Goal: Use online tool/utility: Utilize a website feature to perform a specific function

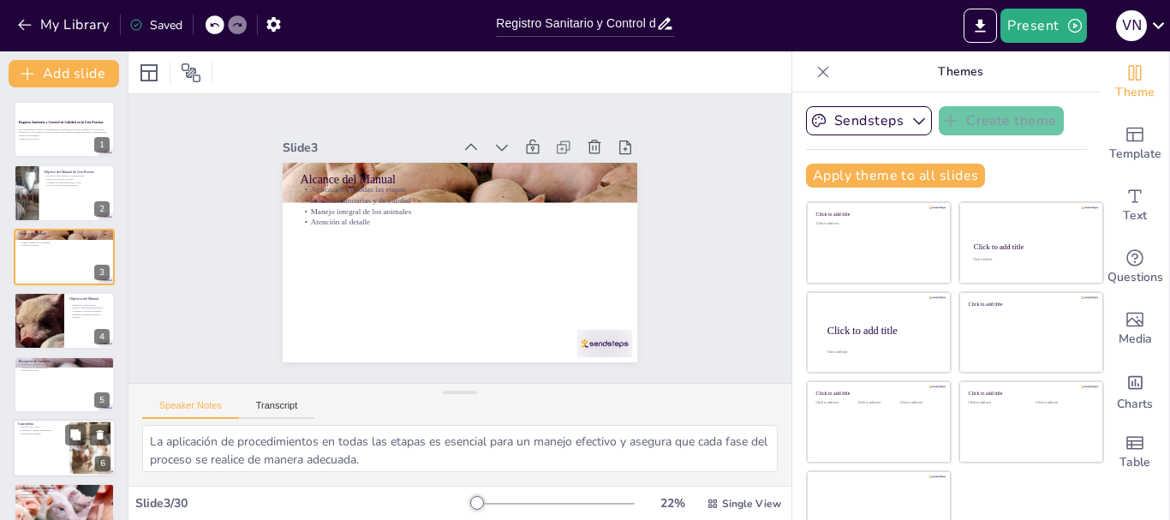
checkbox input "true"
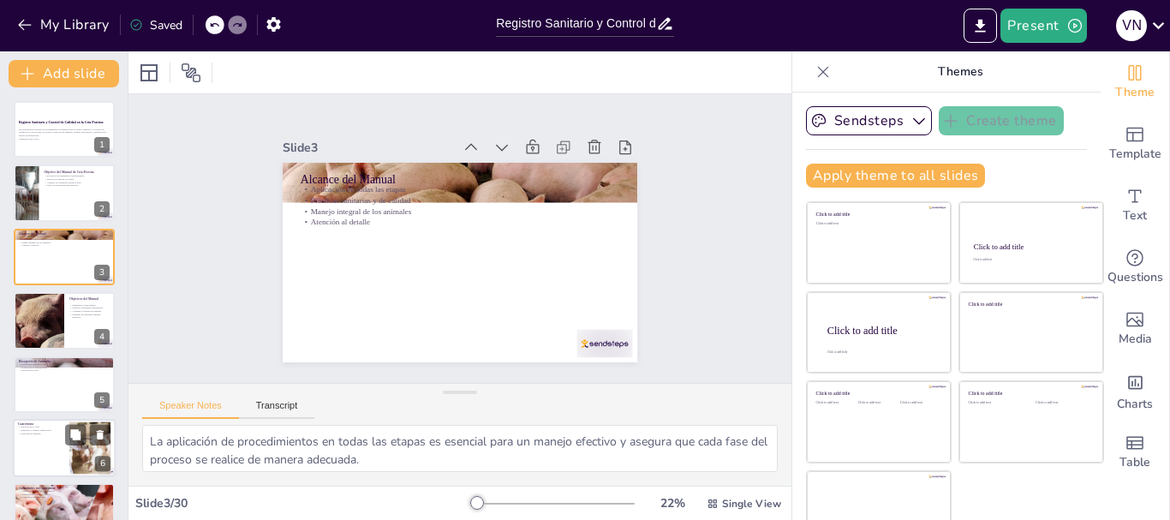
checkbox input "true"
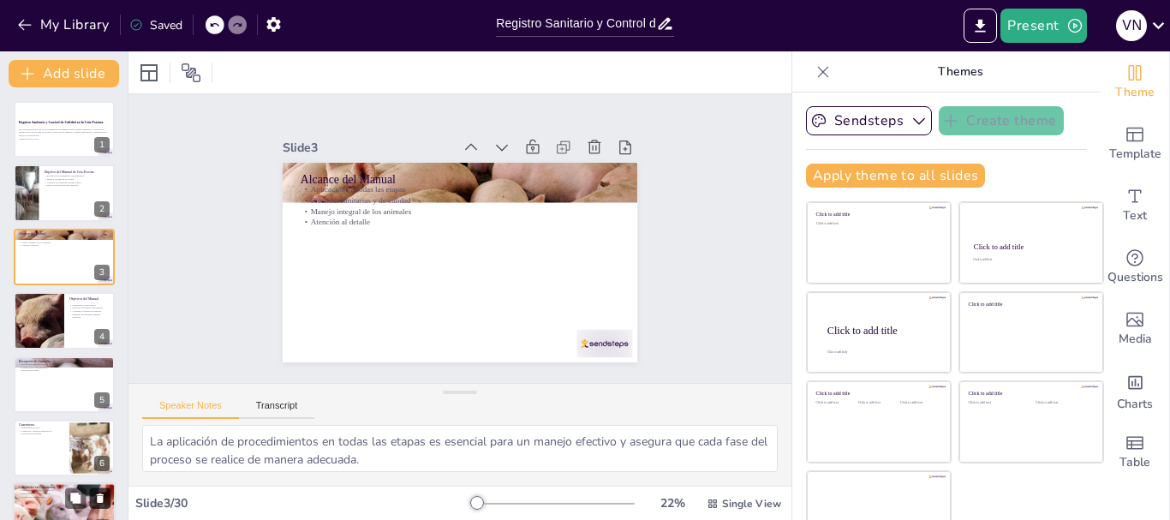
checkbox input "true"
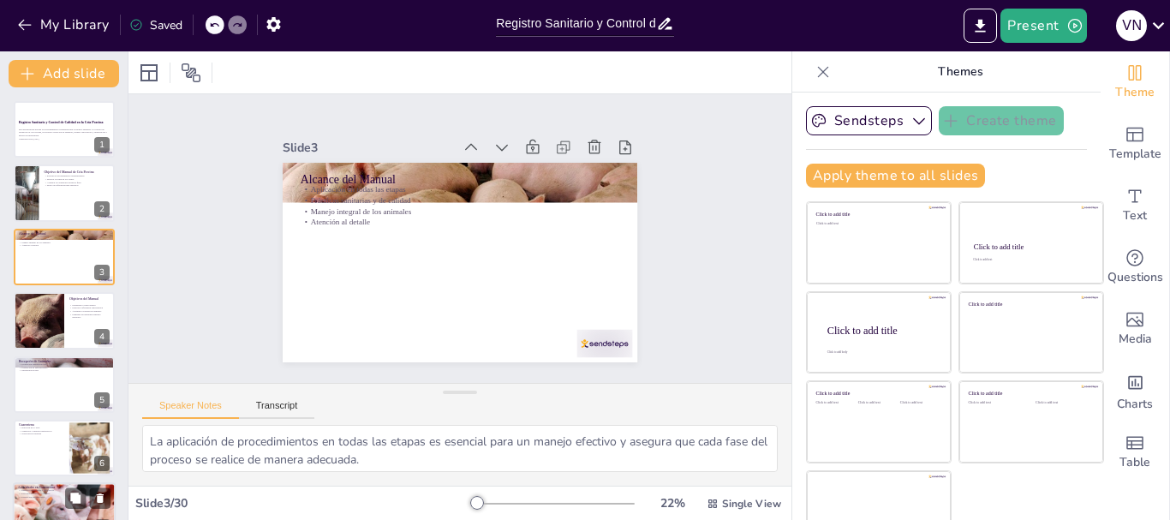
checkbox input "true"
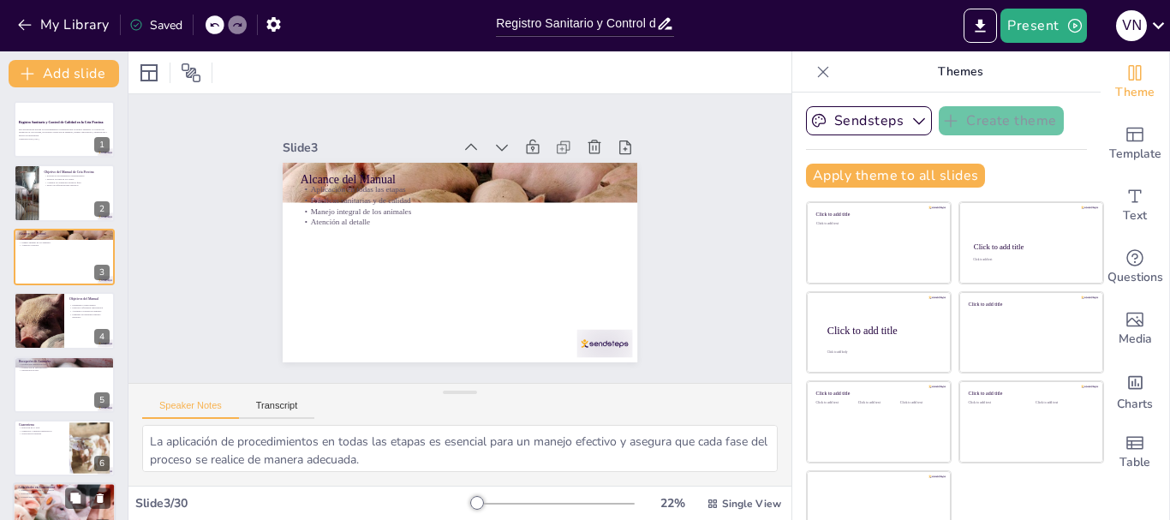
checkbox input "true"
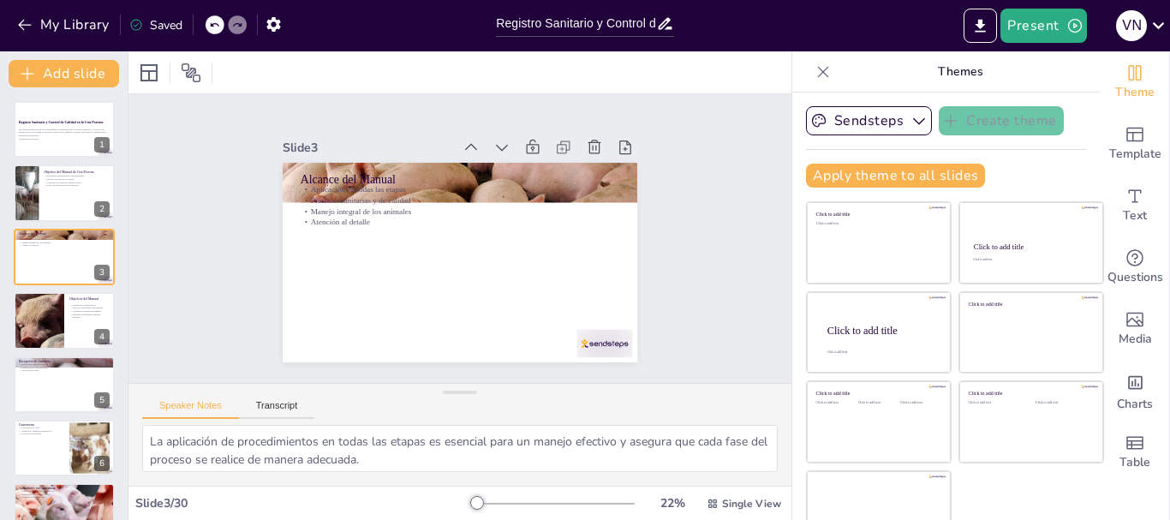
checkbox input "true"
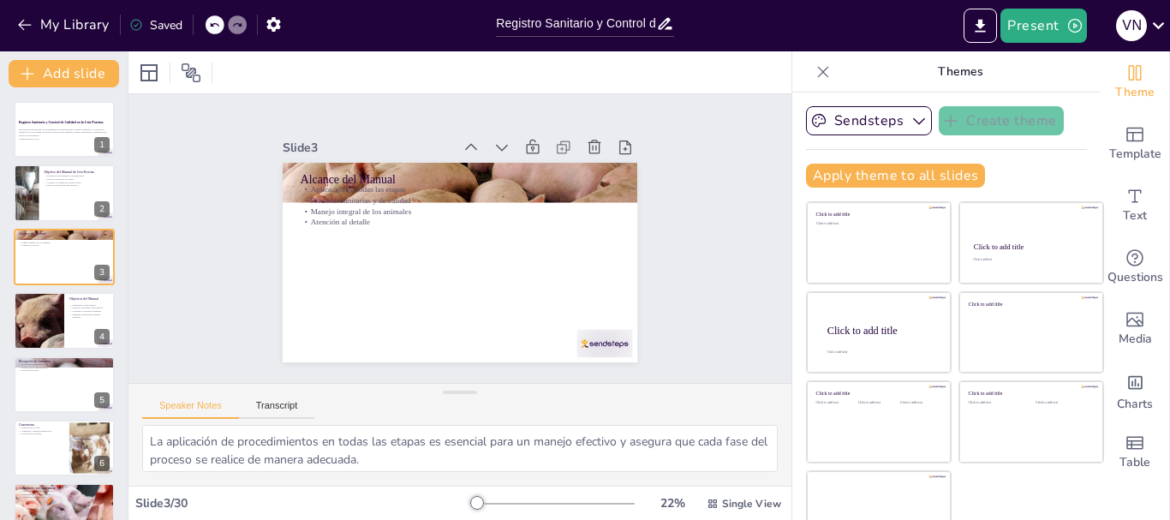
checkbox input "true"
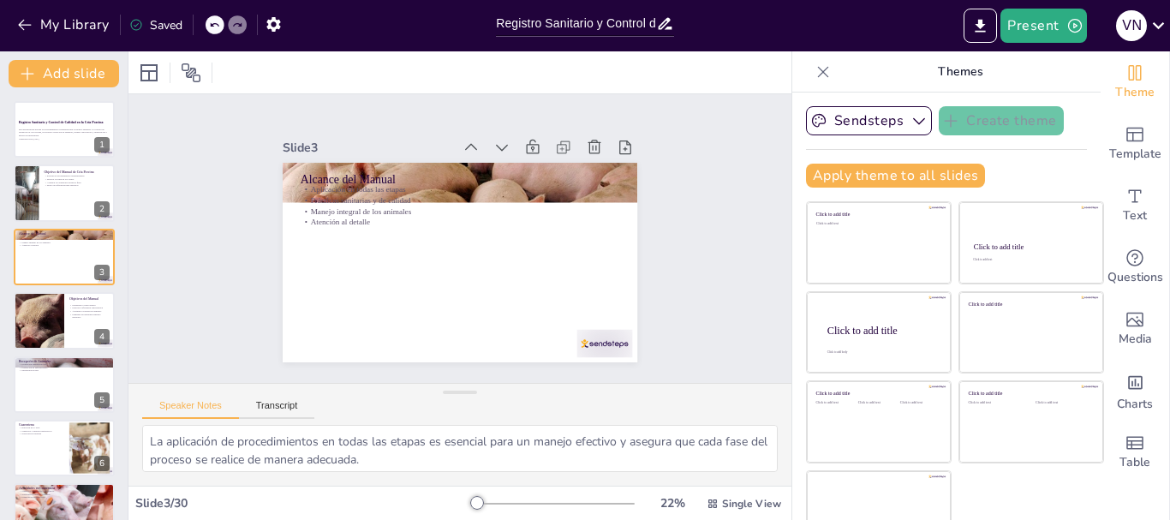
checkbox input "true"
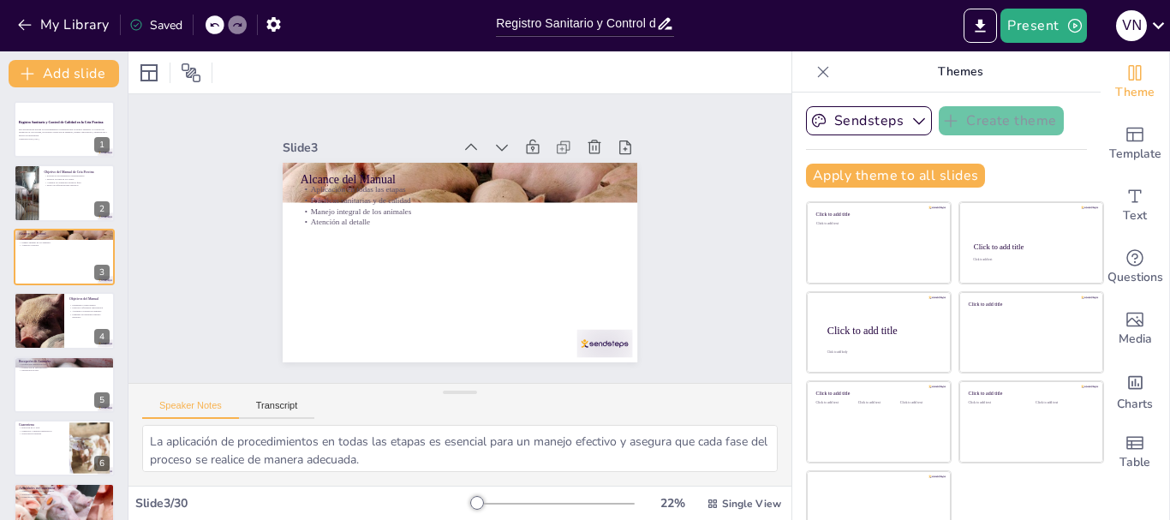
checkbox input "true"
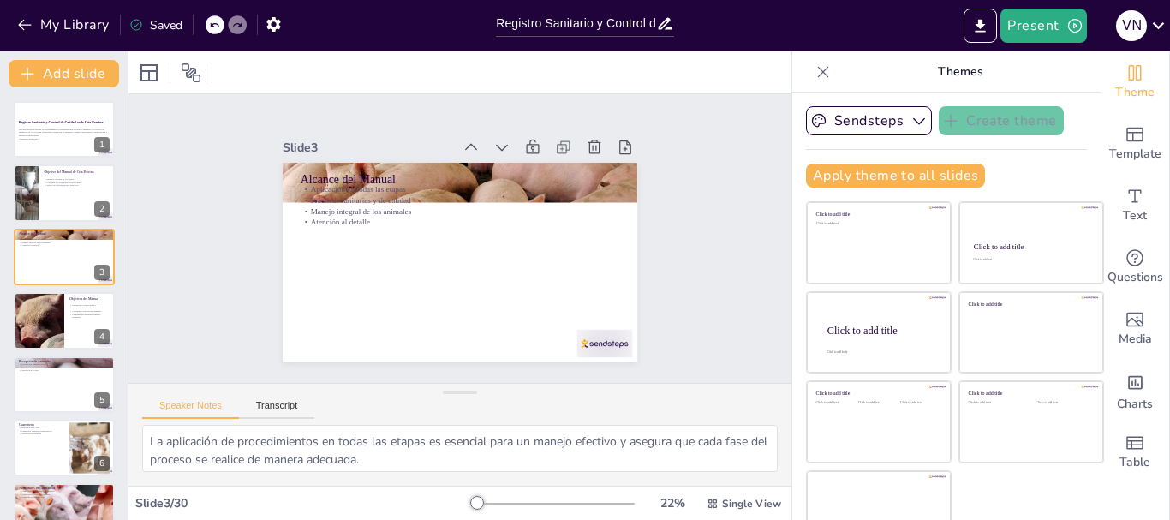
checkbox input "true"
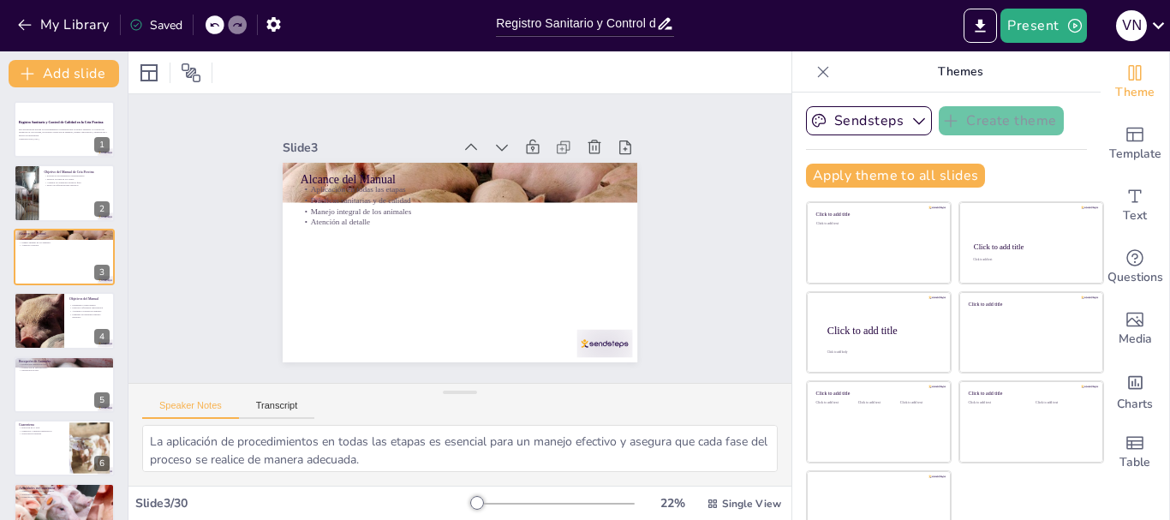
checkbox input "true"
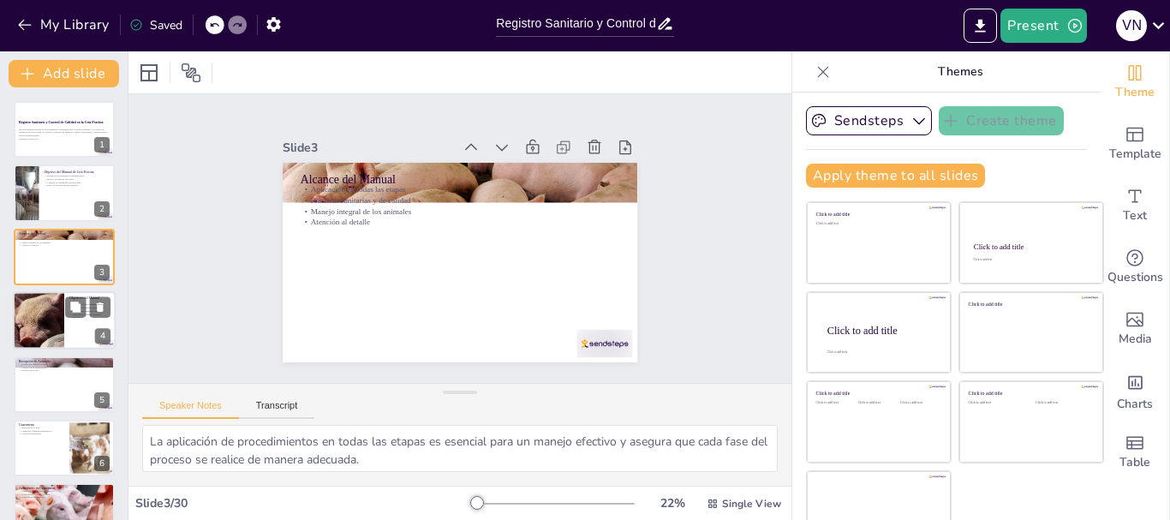
checkbox input "true"
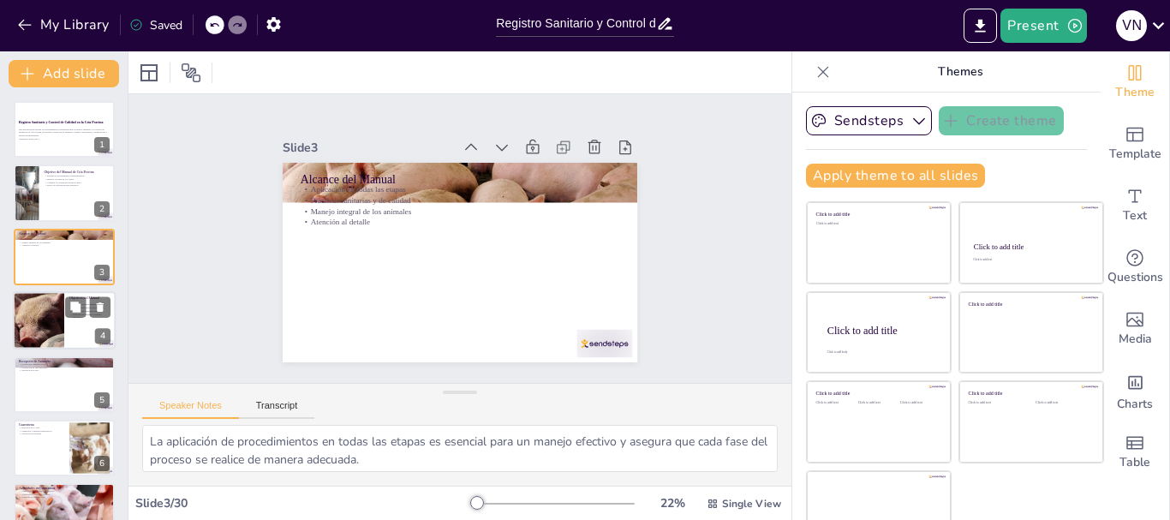
checkbox input "true"
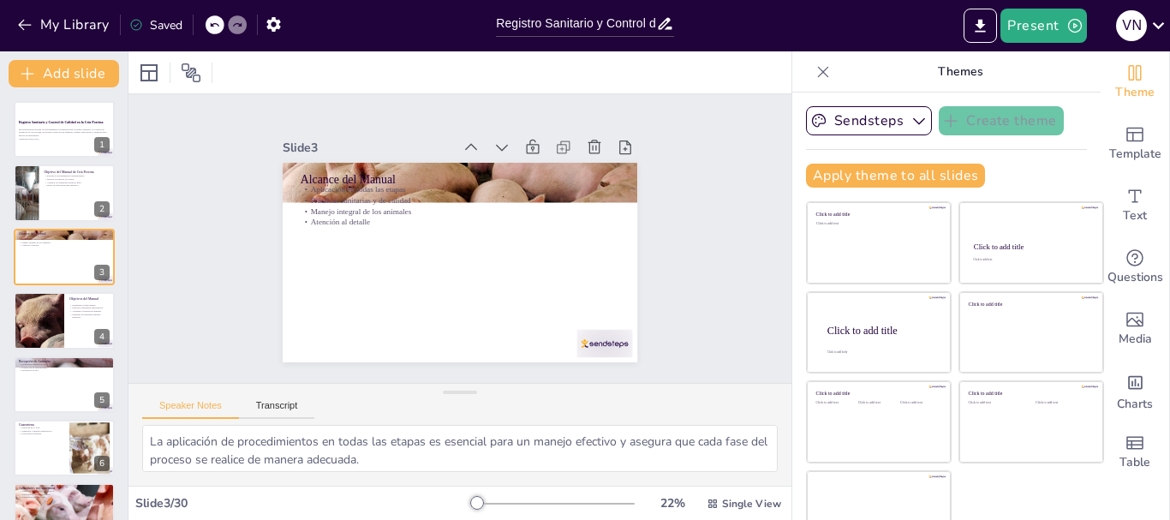
checkbox input "true"
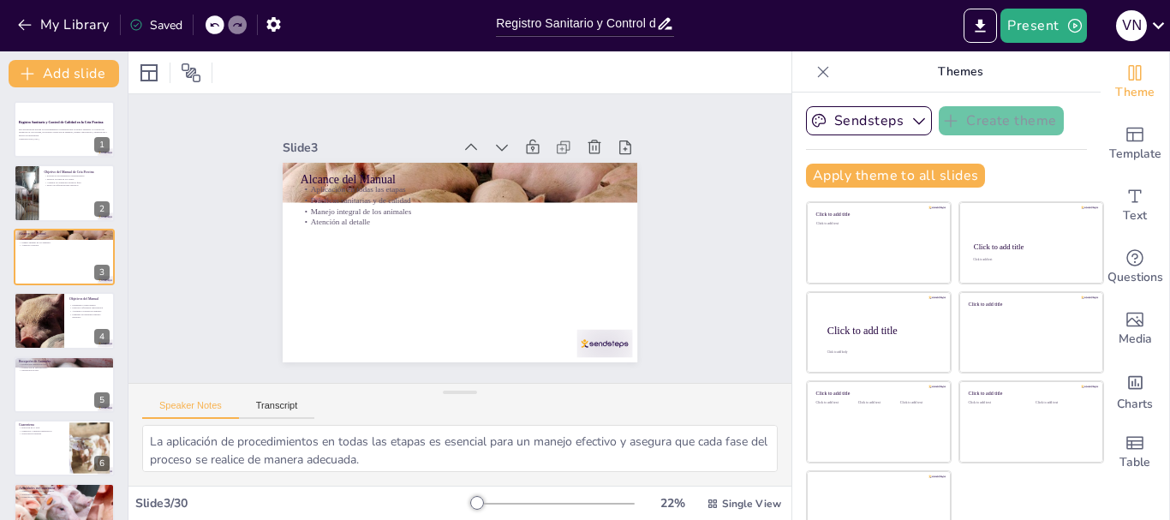
checkbox input "true"
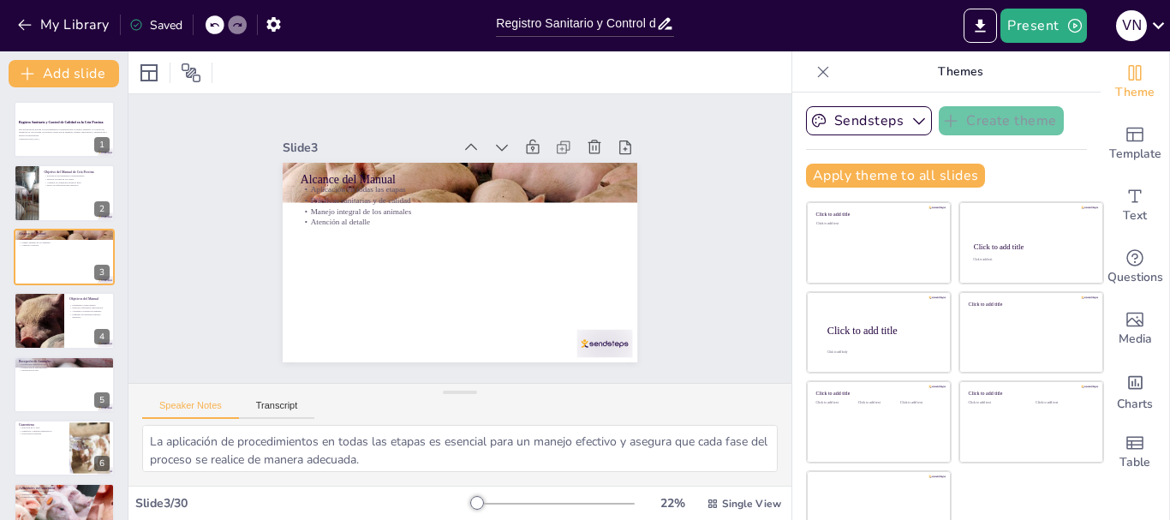
checkbox input "true"
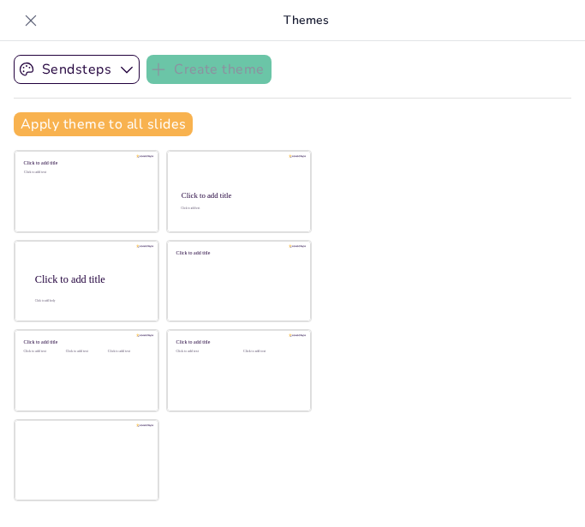
checkbox input "true"
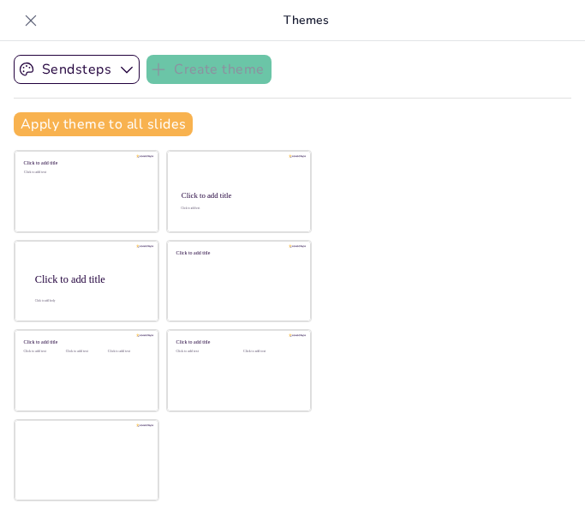
click at [30, 17] on icon at bounding box center [30, 20] width 17 height 17
checkbox input "true"
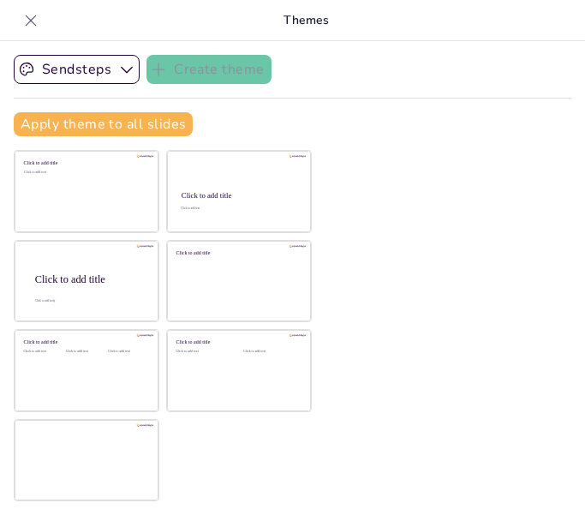
checkbox input "true"
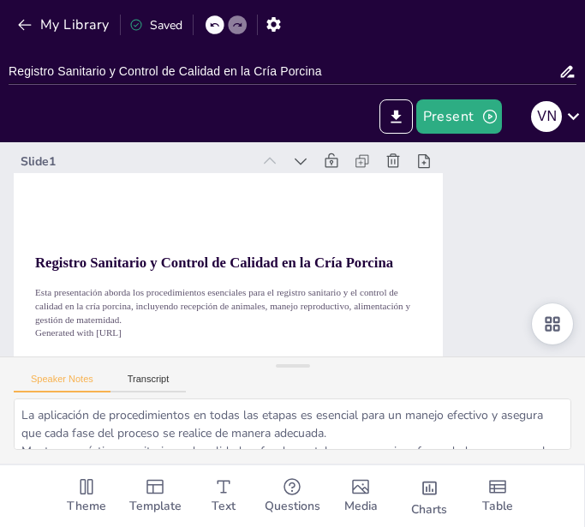
checkbox input "true"
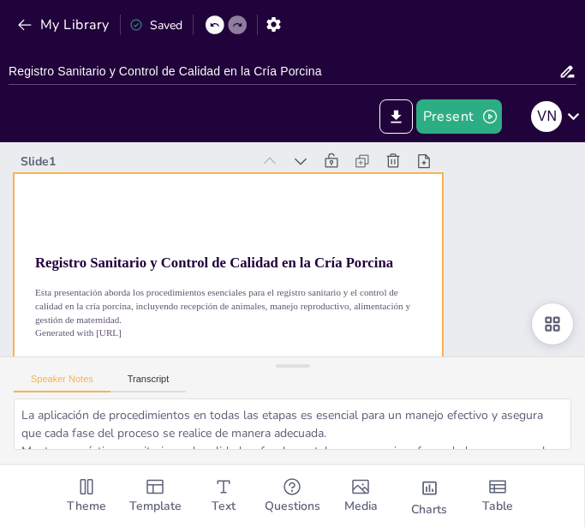
checkbox input "true"
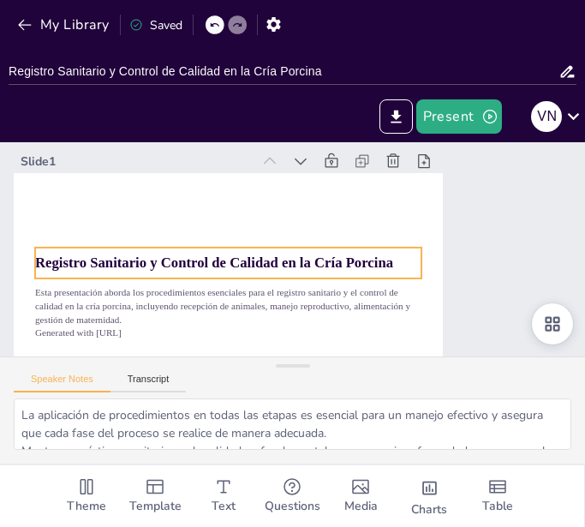
checkbox input "true"
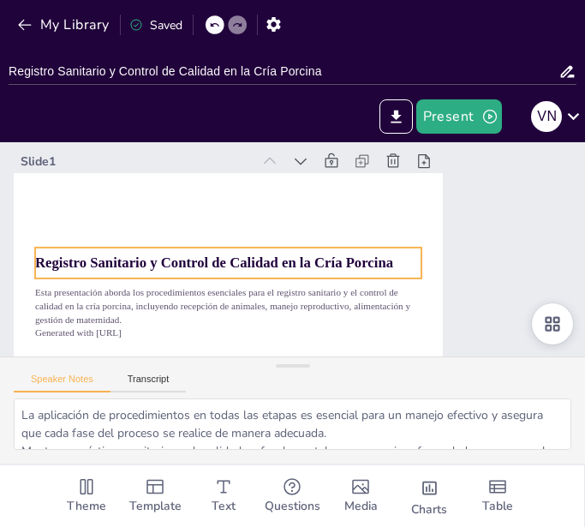
checkbox input "true"
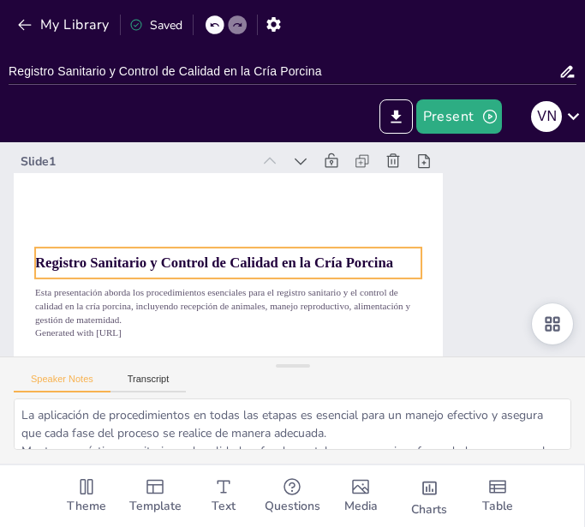
checkbox input "true"
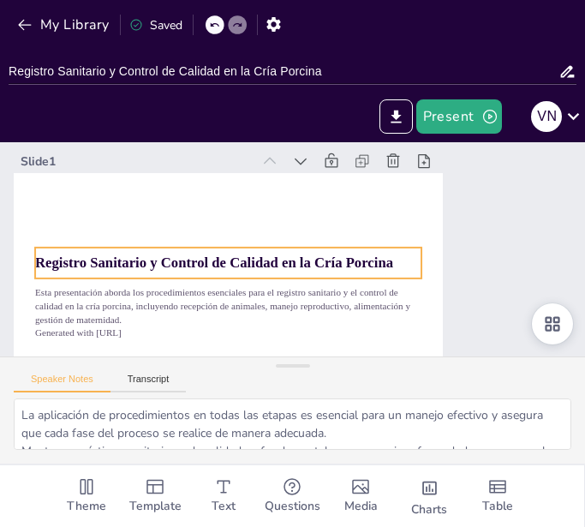
checkbox input "true"
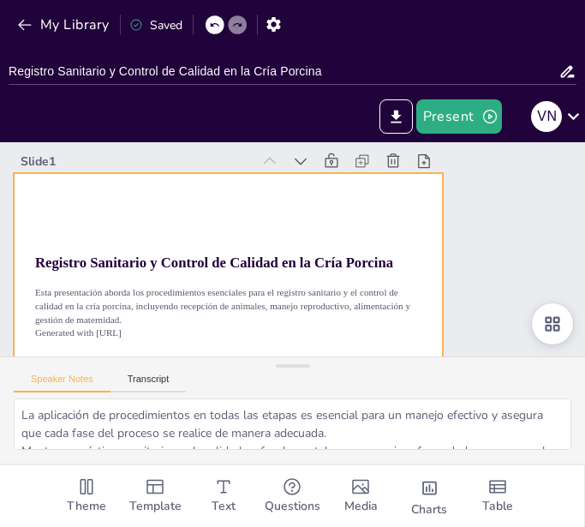
checkbox input "true"
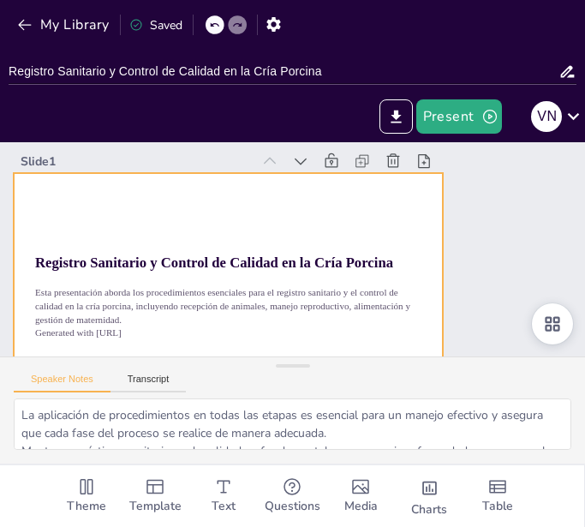
checkbox input "true"
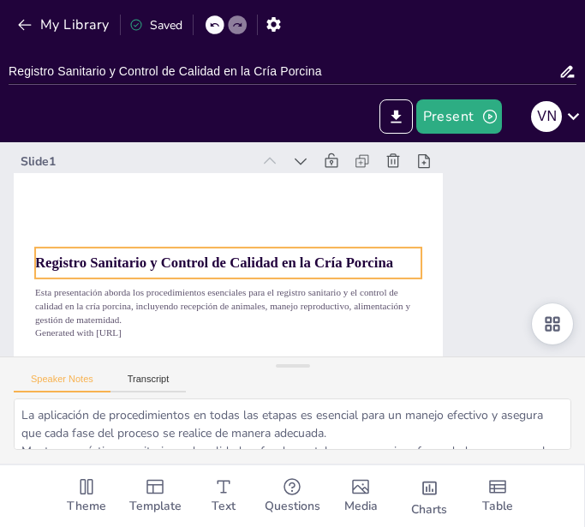
checkbox input "true"
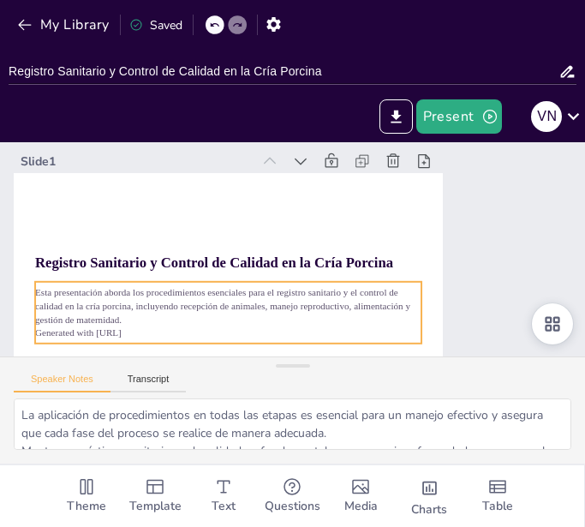
checkbox input "true"
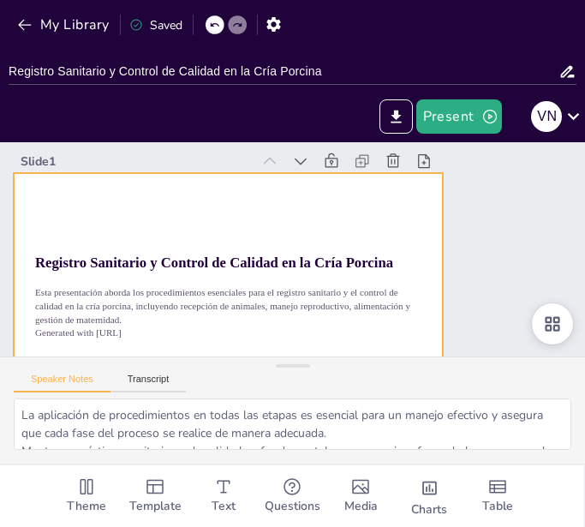
checkbox input "true"
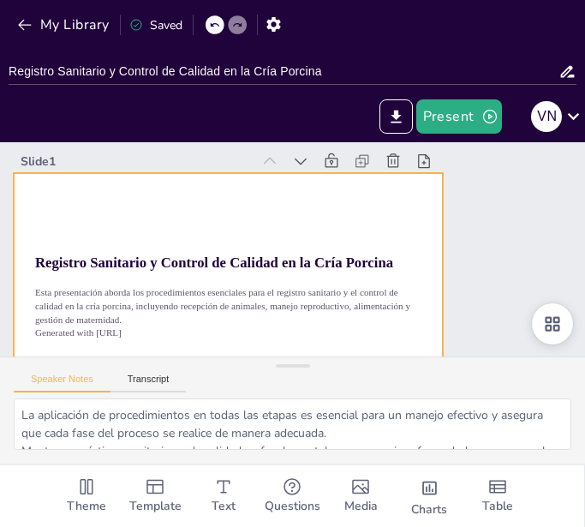
checkbox input "true"
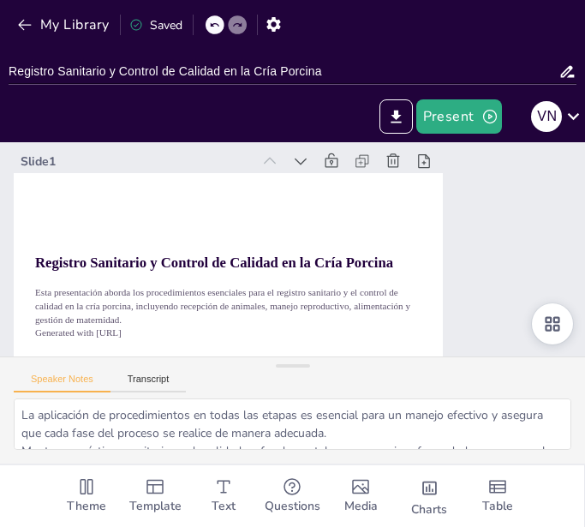
checkbox input "true"
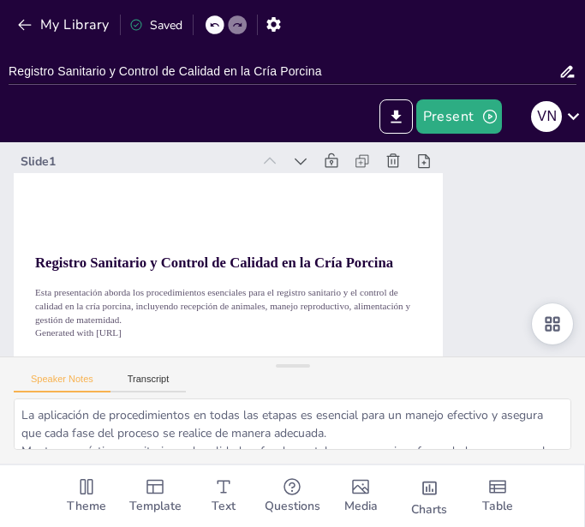
checkbox input "true"
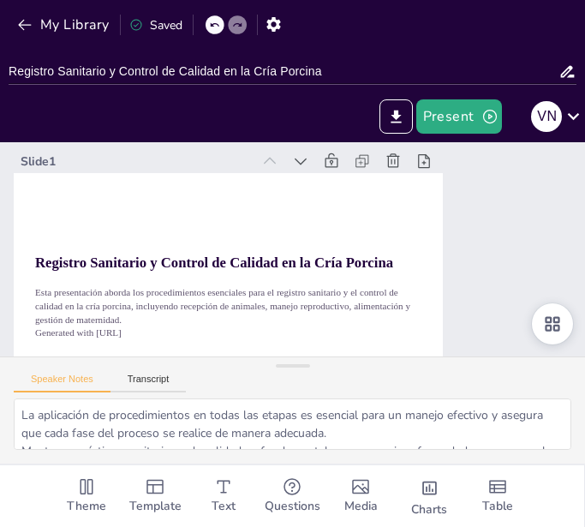
checkbox input "true"
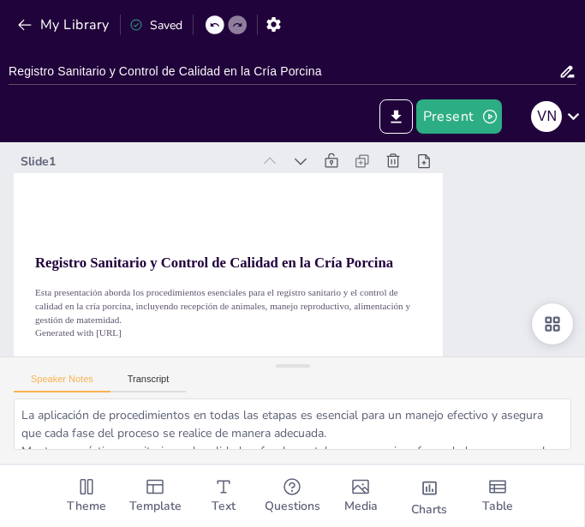
checkbox input "true"
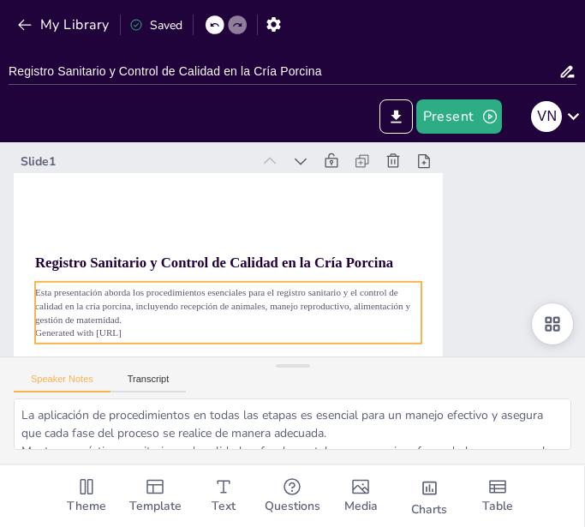
checkbox input "true"
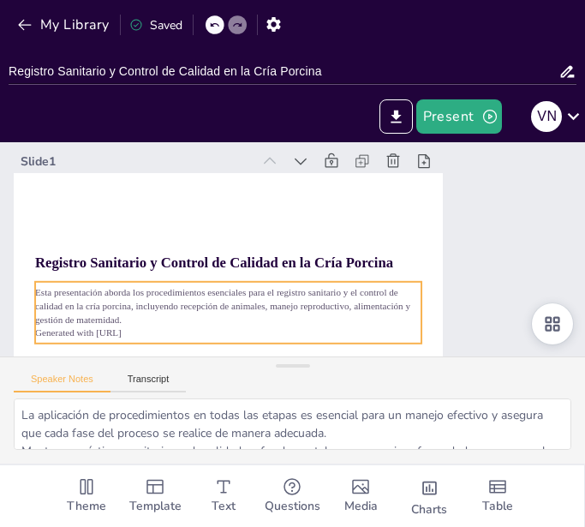
checkbox input "true"
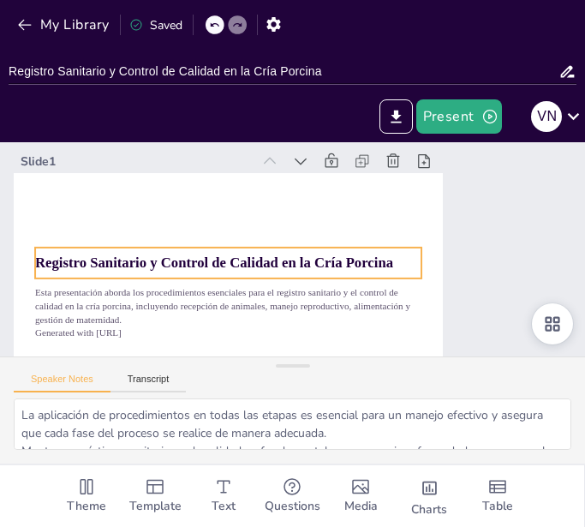
checkbox input "true"
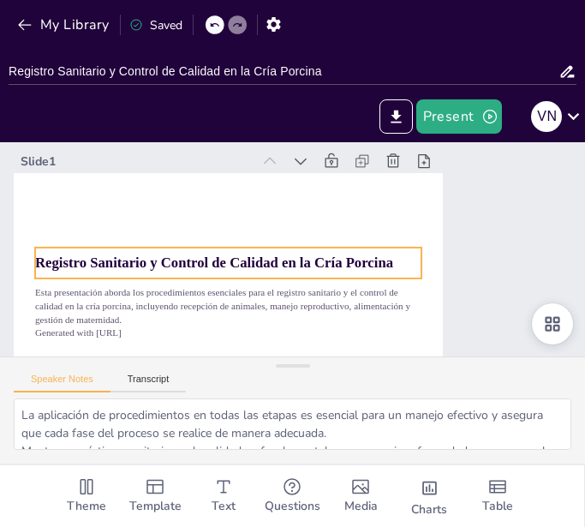
checkbox input "true"
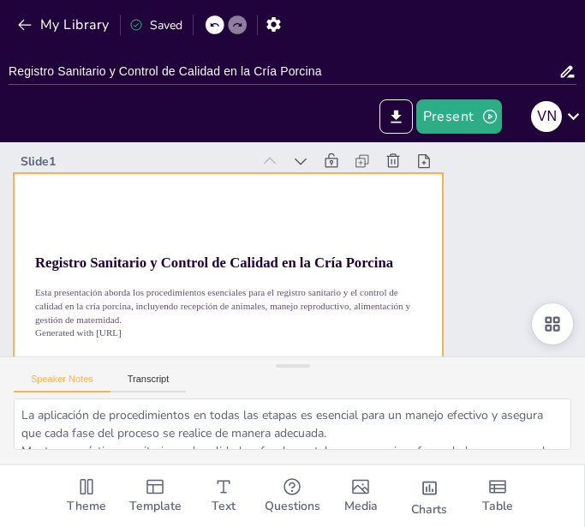
checkbox input "true"
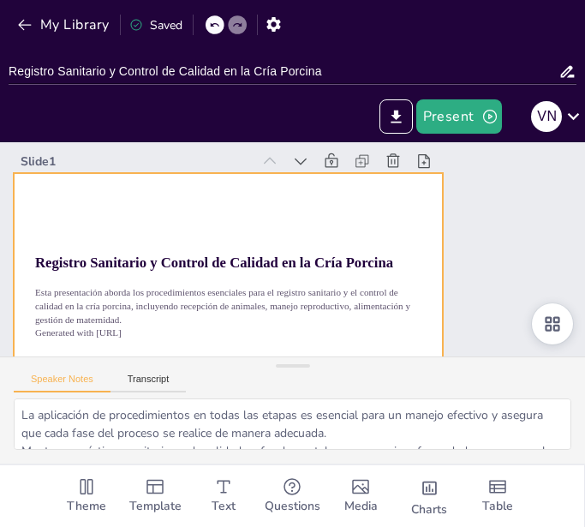
checkbox input "true"
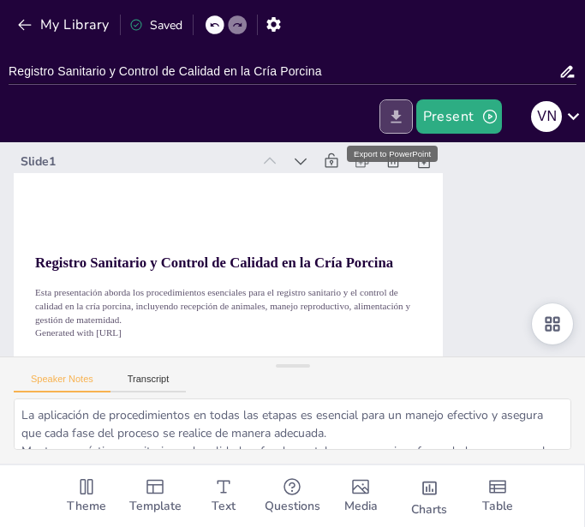
click at [383, 125] on button "Export to PowerPoint" at bounding box center [395, 116] width 33 height 34
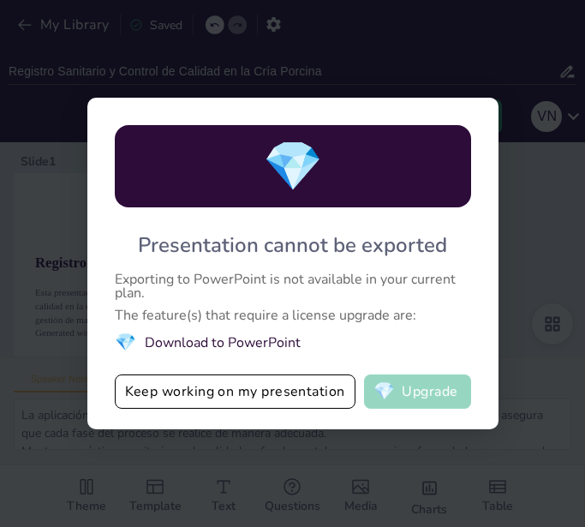
click at [409, 400] on button "💎 Upgrade" at bounding box center [417, 391] width 107 height 34
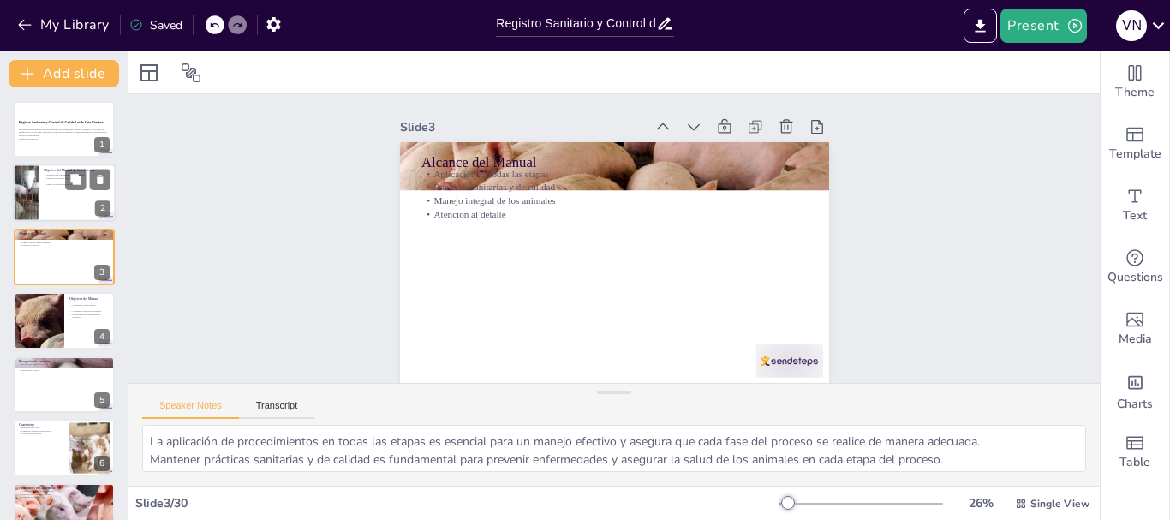
click at [51, 184] on p "Marco de referencia para operarios" at bounding box center [77, 184] width 67 height 3
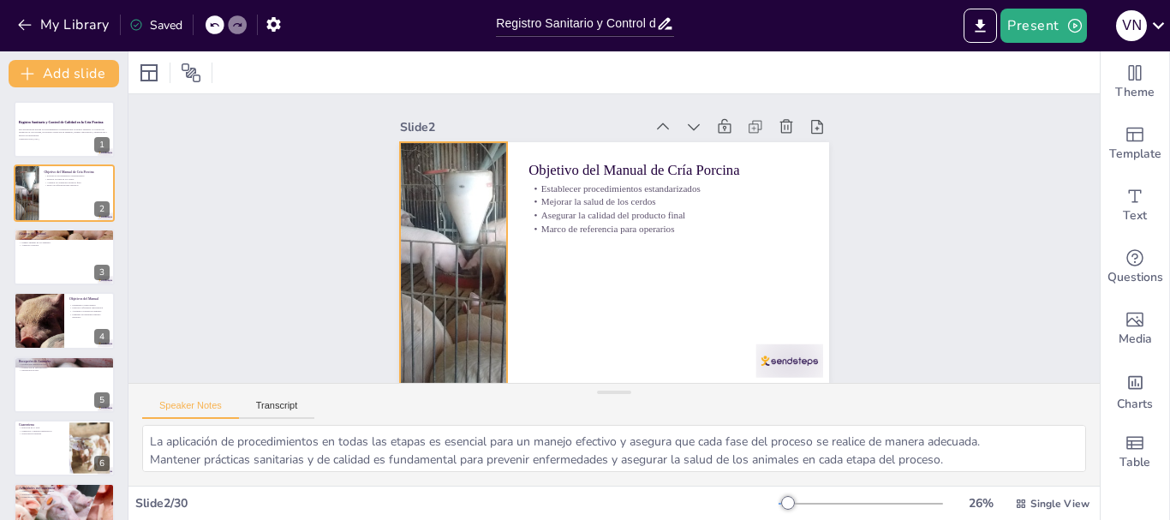
click at [454, 224] on div at bounding box center [453, 262] width 429 height 241
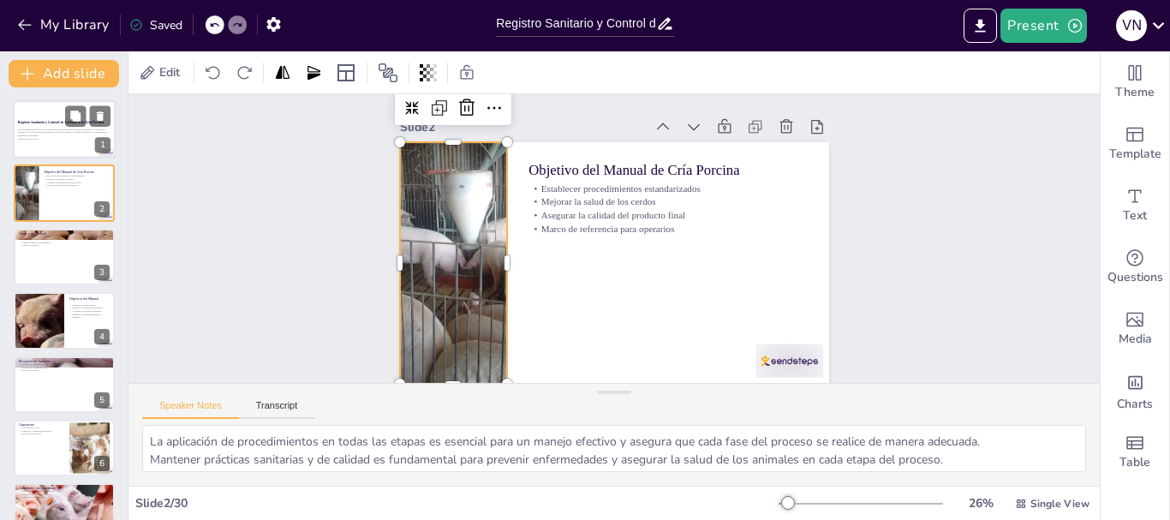
click at [60, 122] on strong "Registro Sanitario y Control de Calidad en la Cría Porcina" at bounding box center [61, 121] width 86 height 3
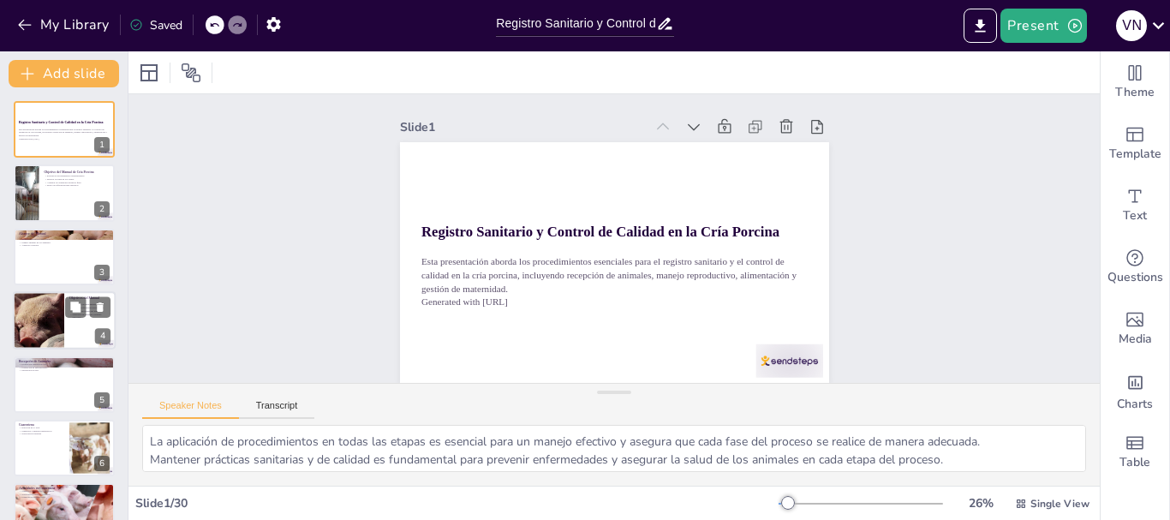
click at [48, 326] on div at bounding box center [38, 320] width 103 height 58
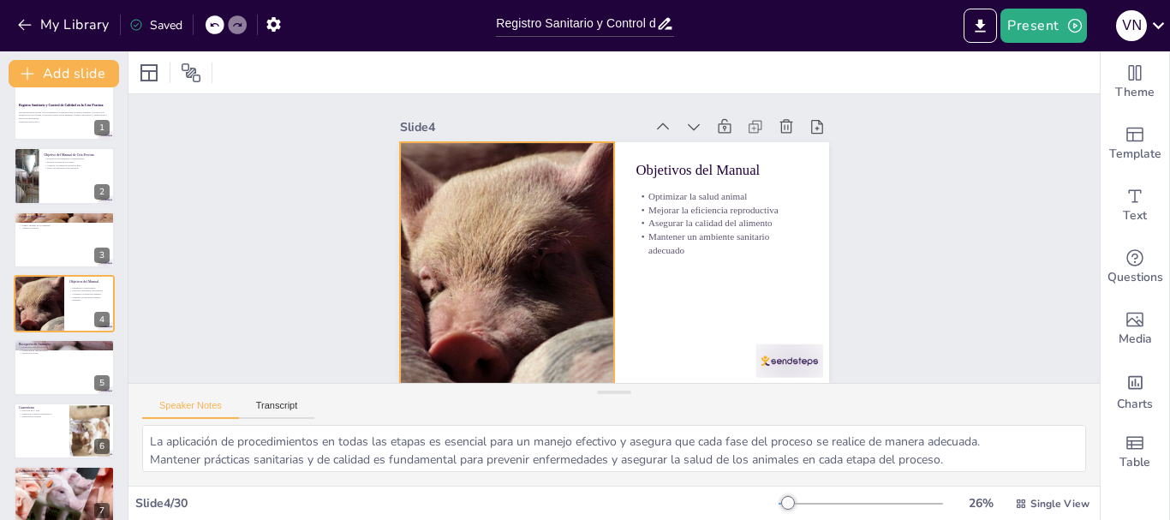
click at [477, 259] on div at bounding box center [506, 262] width 429 height 241
click at [265, 213] on div "Slide 1 Registro Sanitario y Control de Calidad en la Cría Porcina Esta present…" at bounding box center [613, 238] width 971 height 289
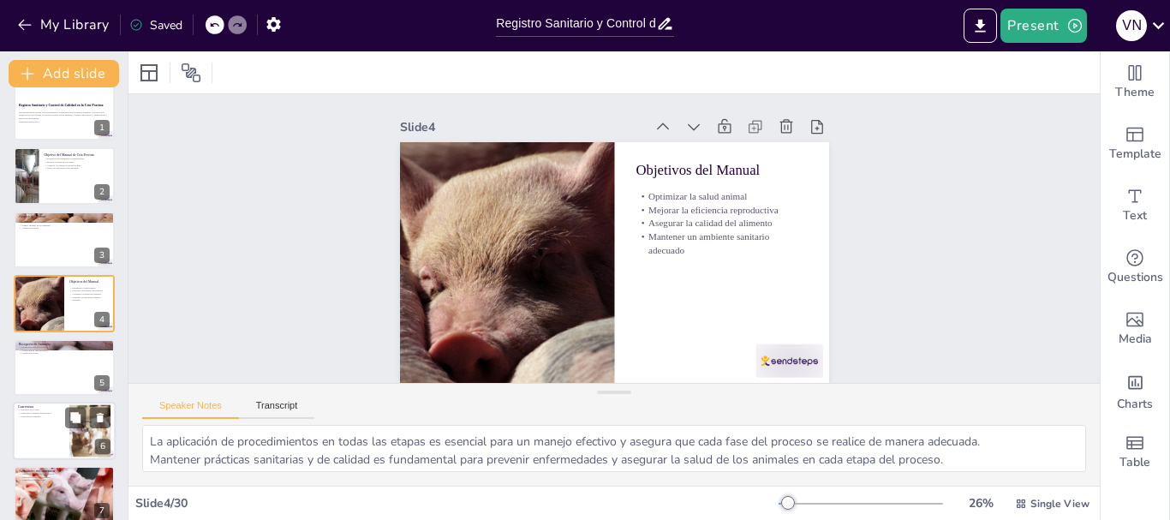
click at [83, 432] on div at bounding box center [90, 431] width 78 height 52
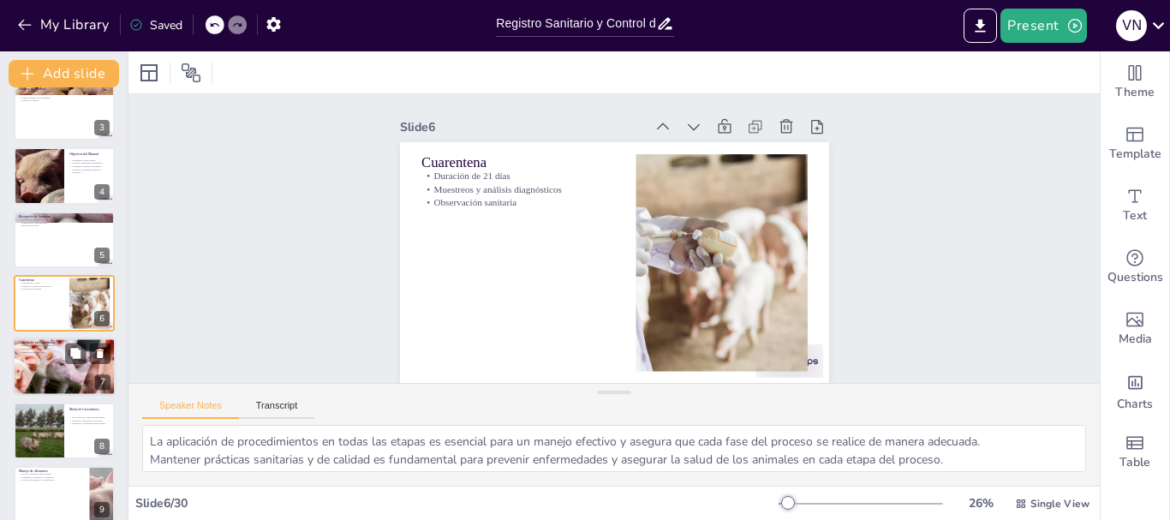
click at [36, 363] on div at bounding box center [64, 367] width 160 height 58
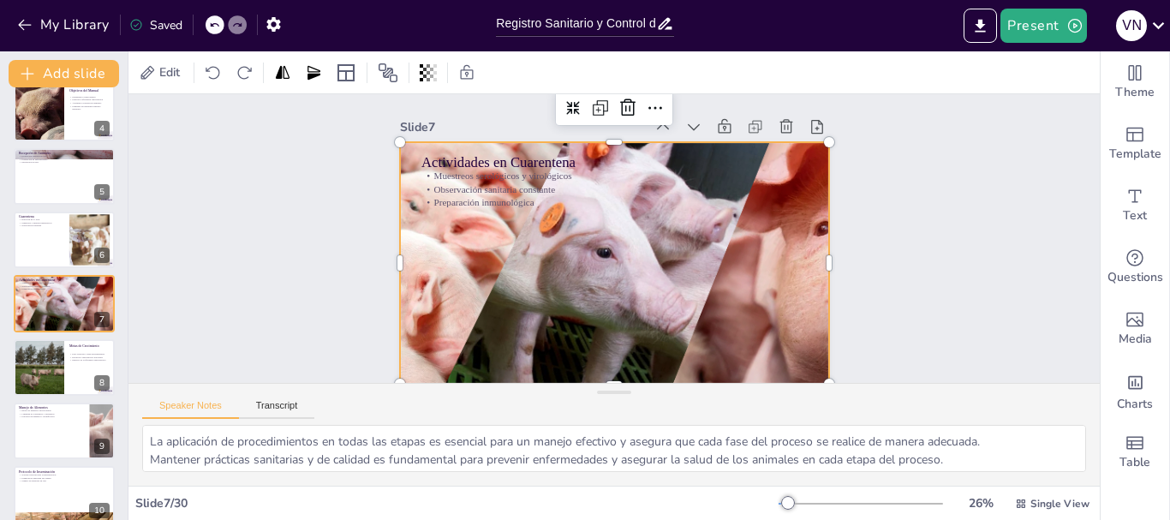
click at [581, 302] on div at bounding box center [614, 262] width 668 height 241
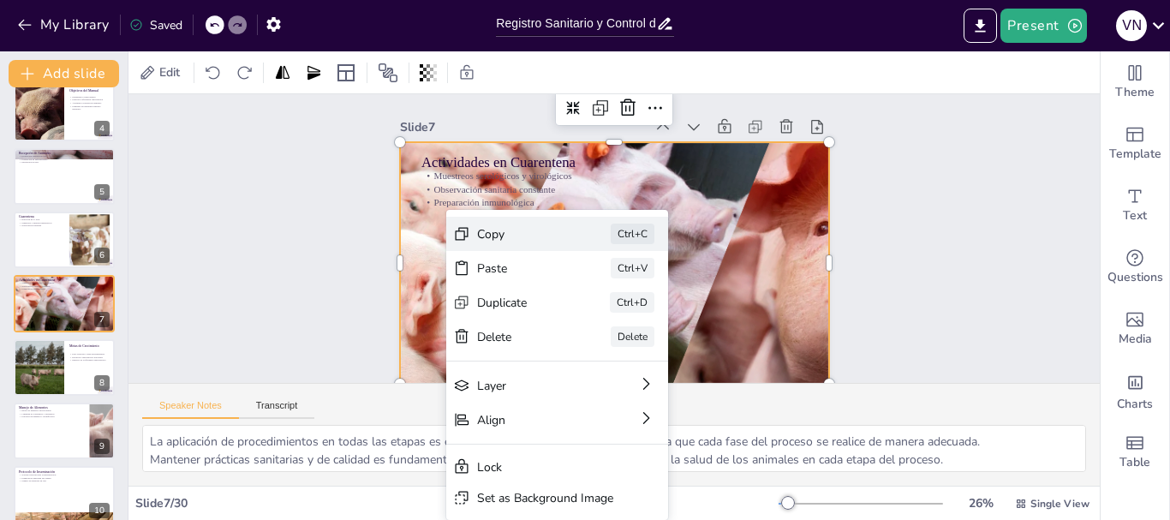
click at [546, 229] on div "Copy" at bounding box center [520, 234] width 86 height 16
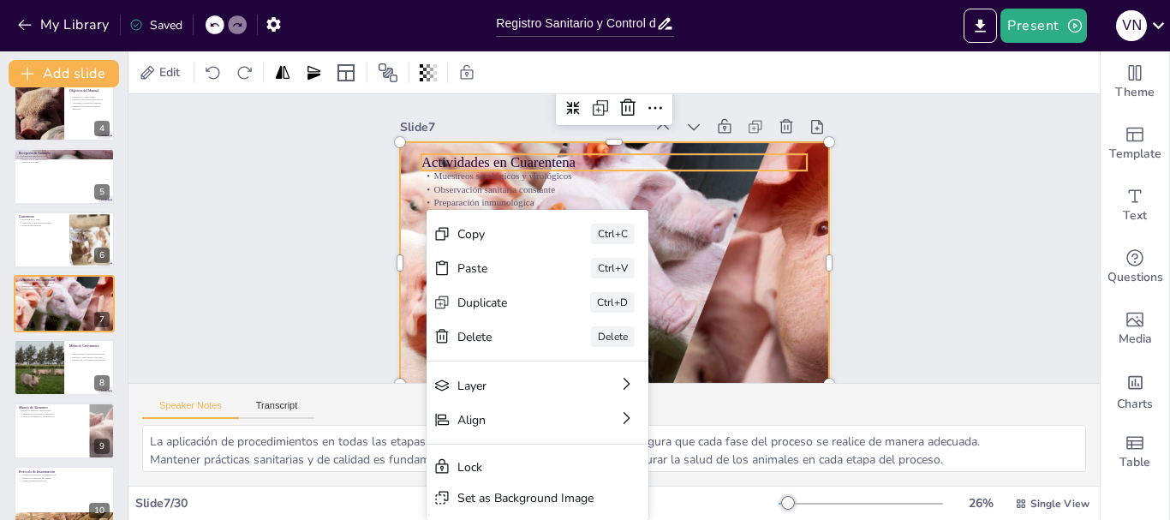
drag, startPoint x: 782, startPoint y: 155, endPoint x: 790, endPoint y: 151, distance: 9.6
click at [783, 157] on p "Actividades en Cuarentena" at bounding box center [614, 162] width 386 height 20
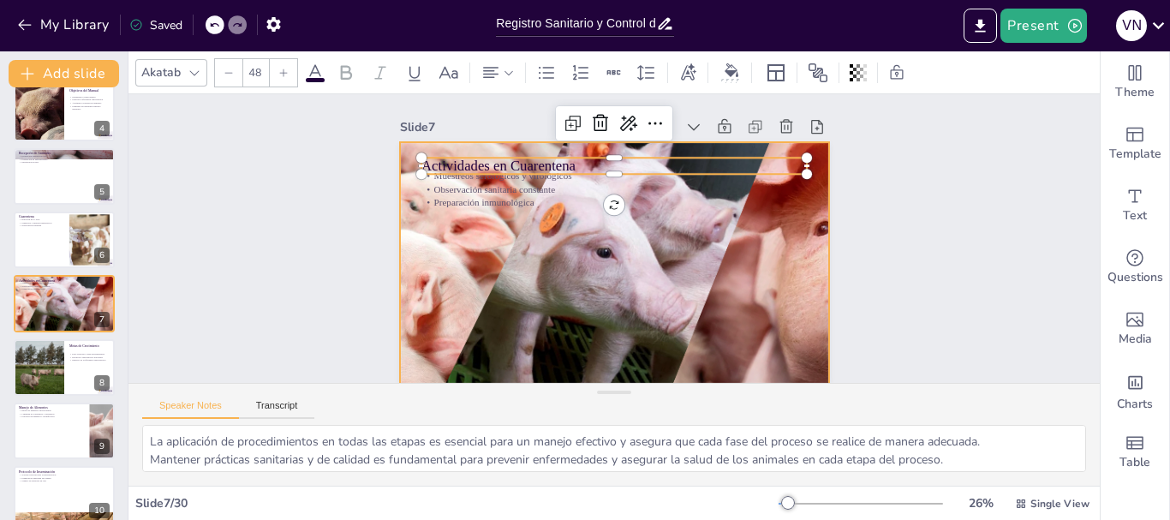
click at [812, 161] on div at bounding box center [614, 262] width 668 height 241
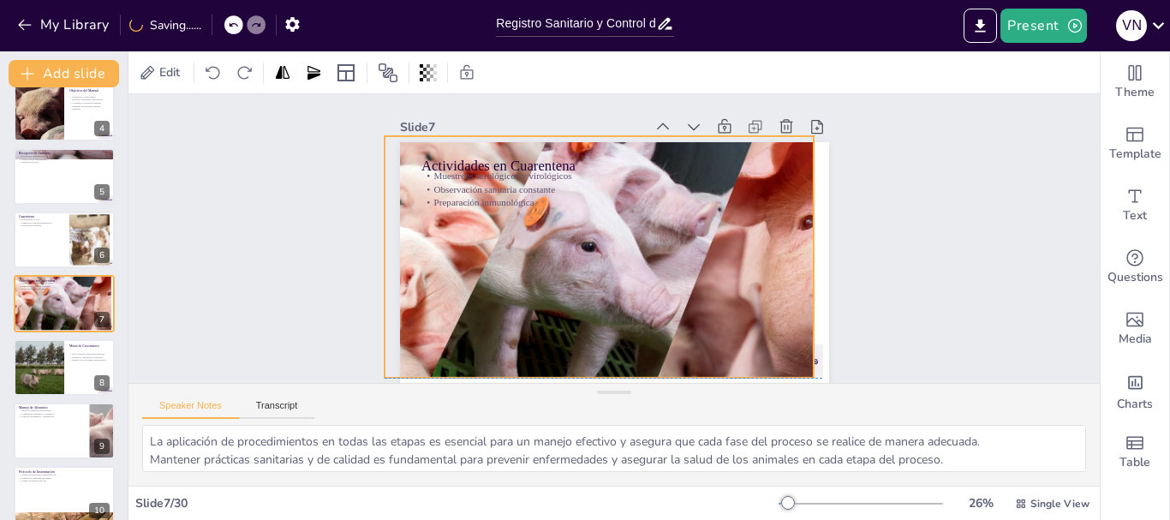
drag, startPoint x: 803, startPoint y: 167, endPoint x: 789, endPoint y: 158, distance: 16.9
click at [789, 142] on div "Actividades en Cuarentena Muestreos serológicos y virológicos Observación sanit…" at bounding box center [614, 142] width 429 height 0
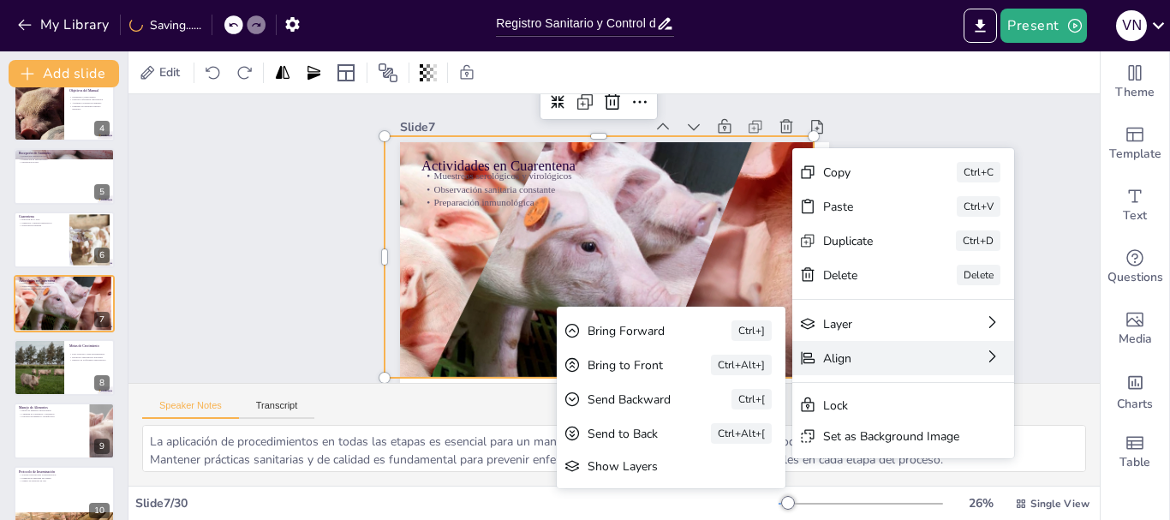
scroll to position [49, 0]
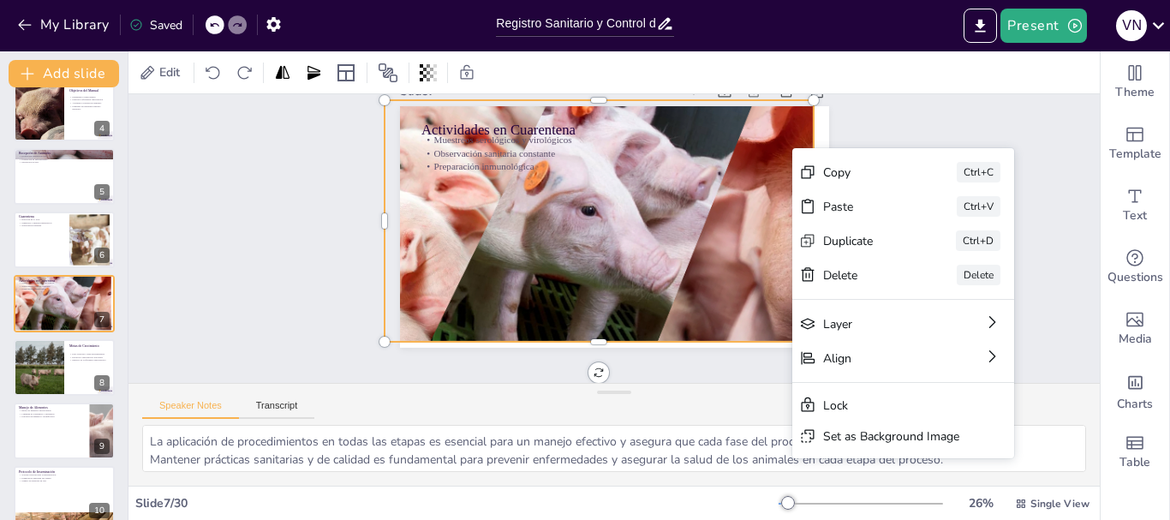
click at [683, 312] on div at bounding box center [599, 220] width 668 height 241
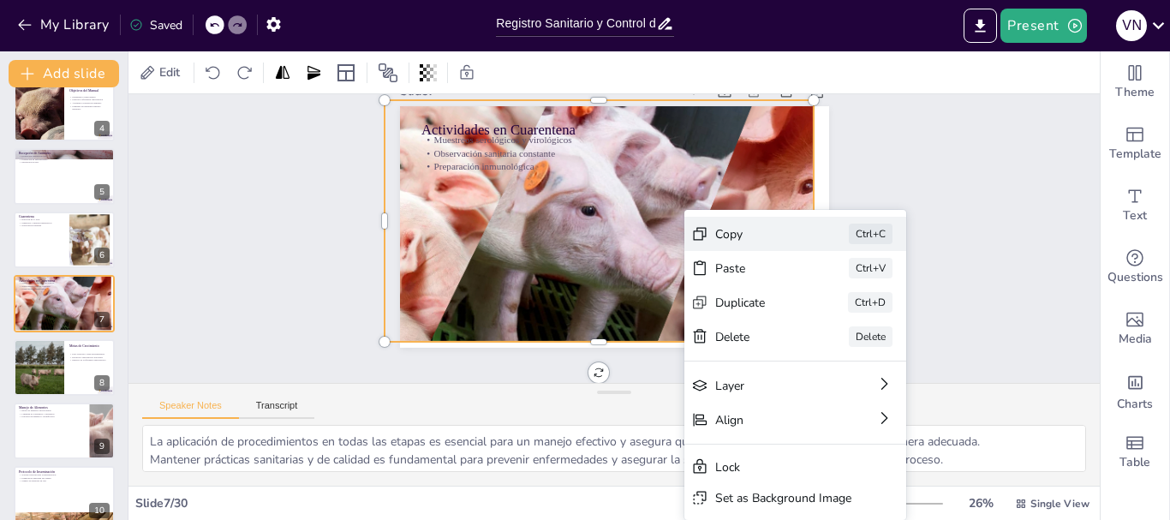
click at [747, 235] on div "Copy" at bounding box center [758, 234] width 86 height 16
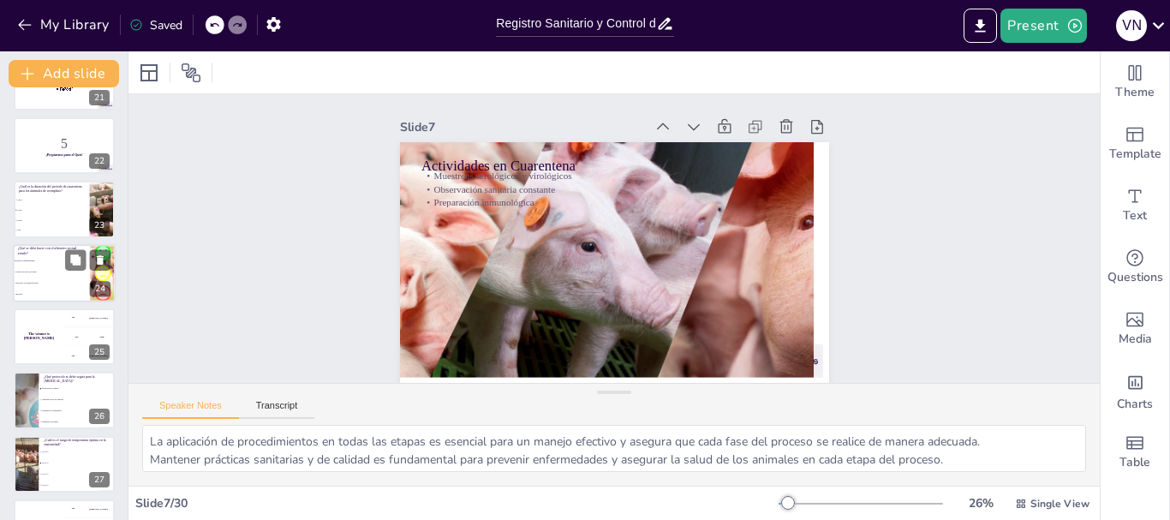
scroll to position [1498, 0]
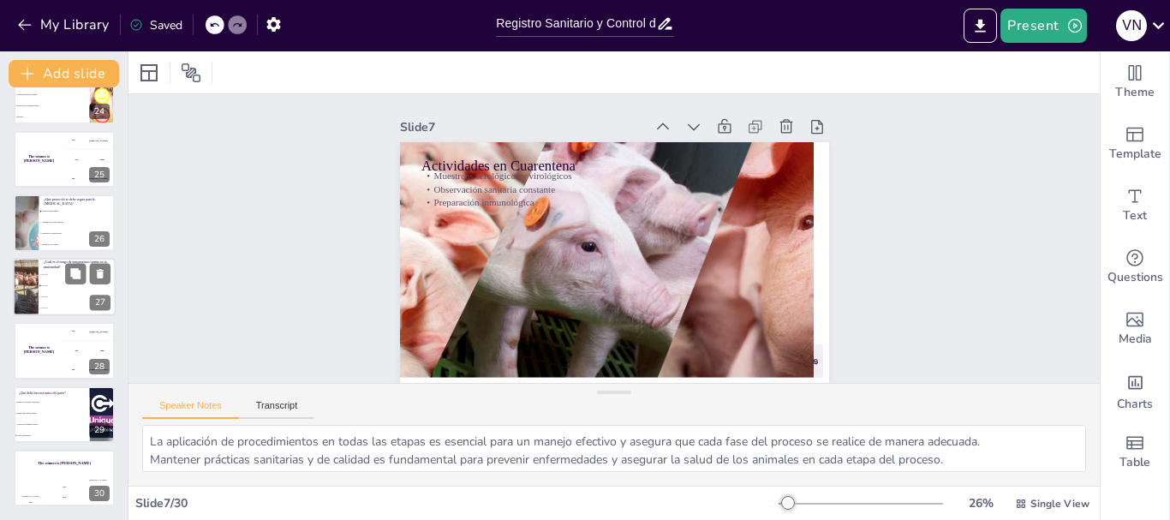
click at [31, 288] on div at bounding box center [25, 287] width 103 height 58
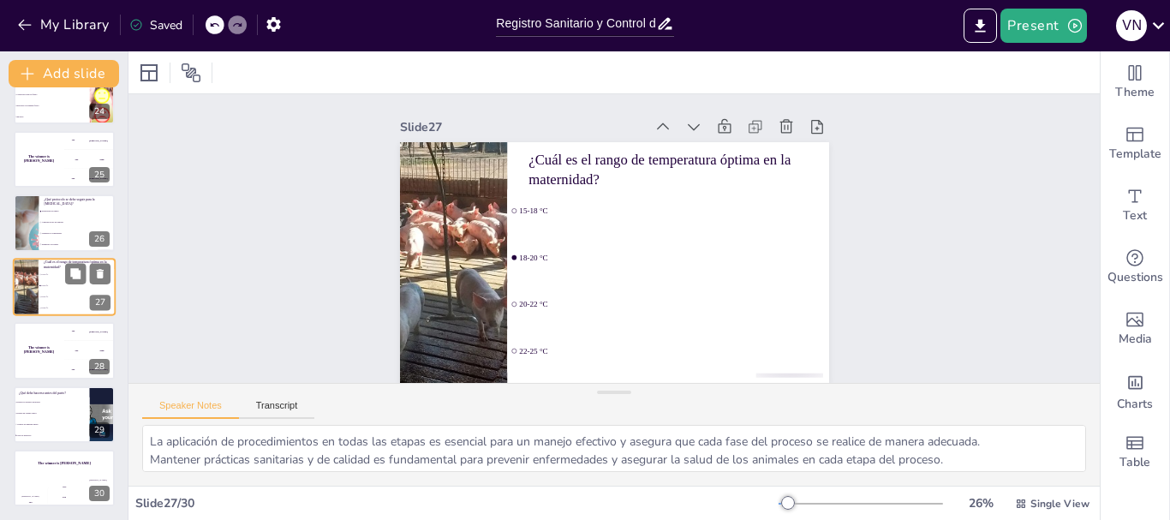
scroll to position [1481, 0]
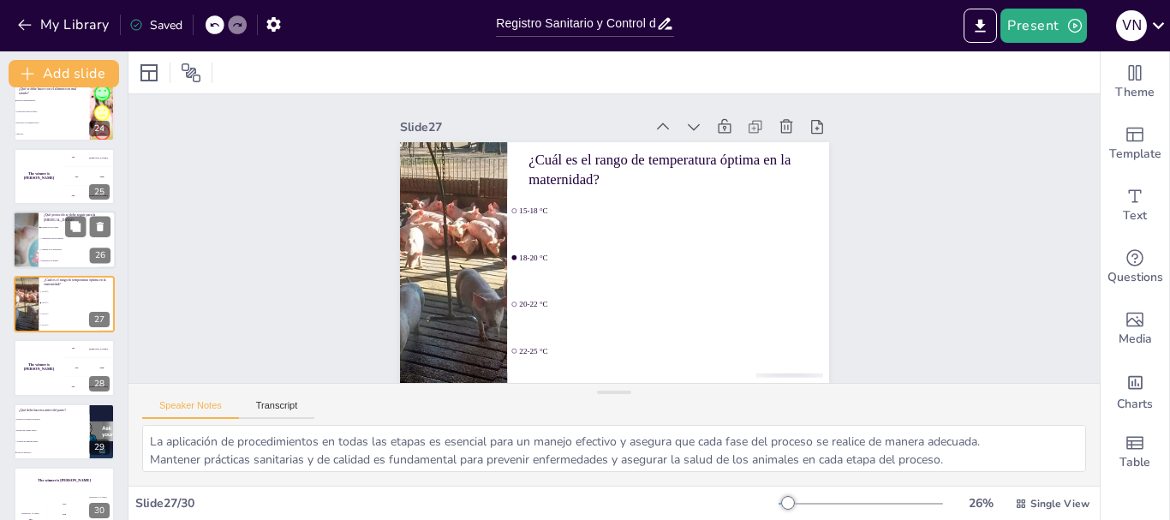
click at [45, 223] on li "Preparación del semen" at bounding box center [77, 228] width 77 height 11
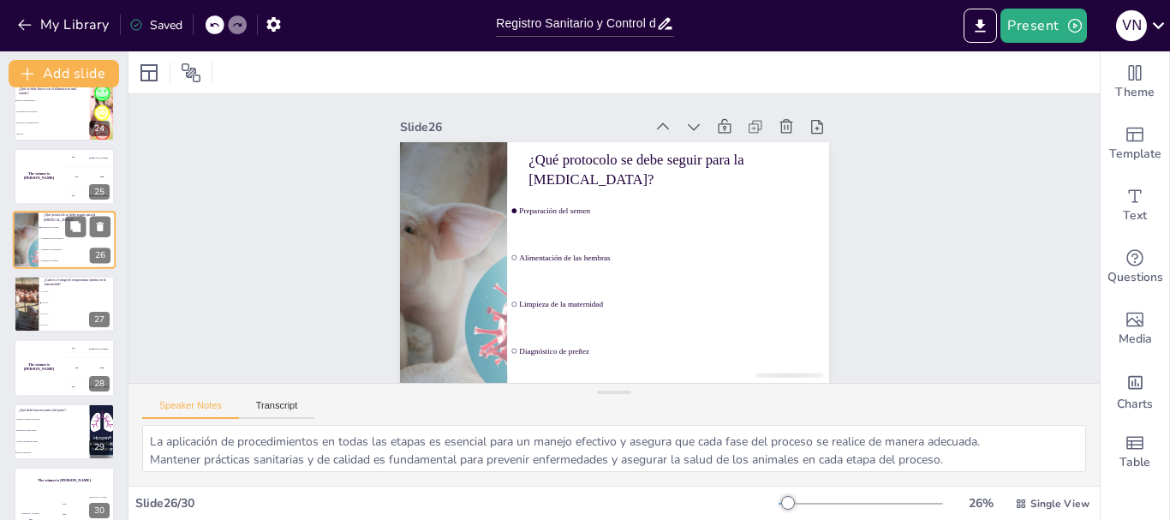
scroll to position [1418, 0]
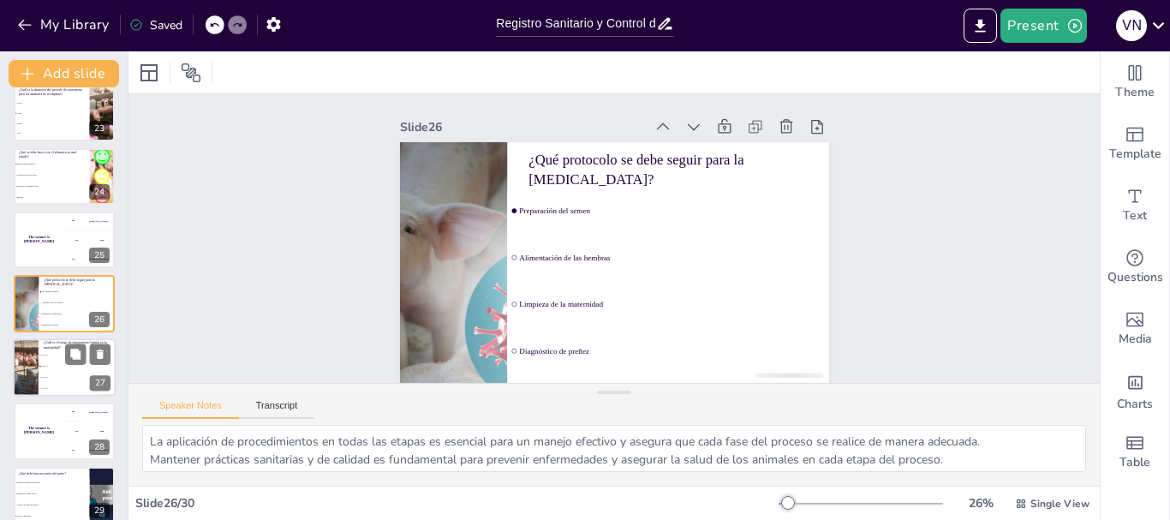
click at [39, 378] on li "20-22 °C" at bounding box center [77, 377] width 77 height 11
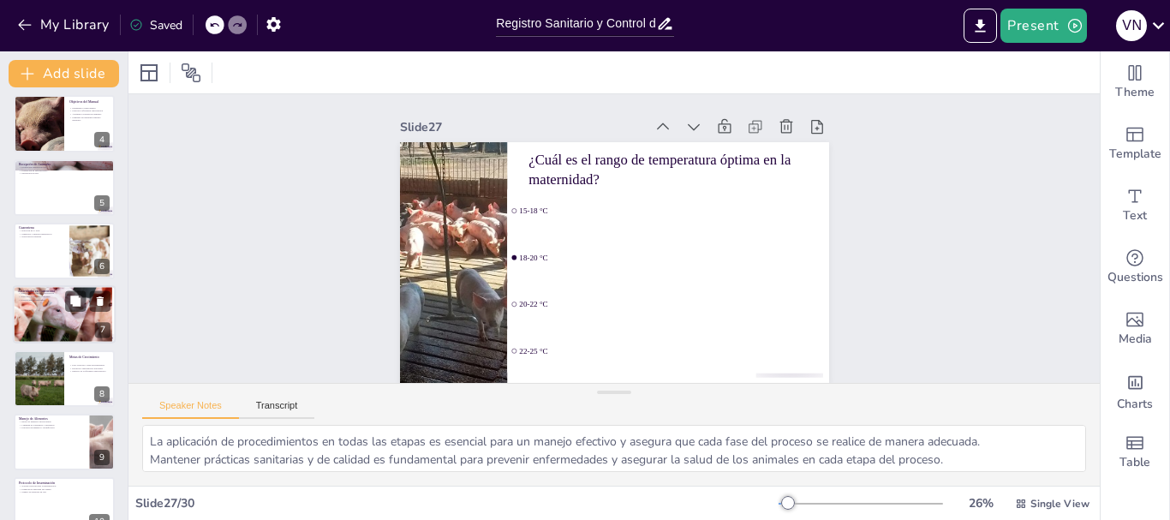
click at [37, 308] on div at bounding box center [60, 313] width 160 height 58
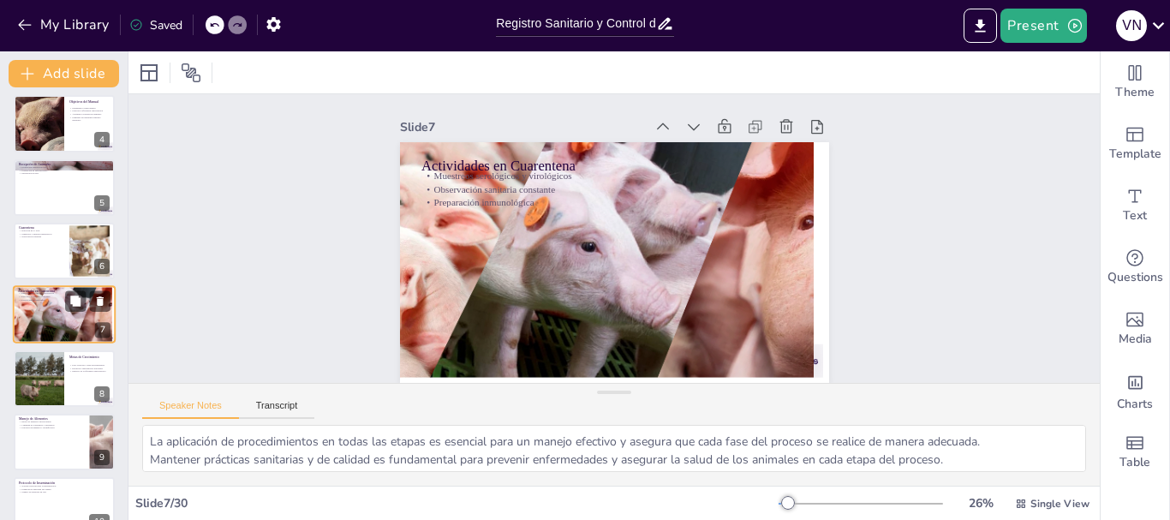
scroll to position [208, 0]
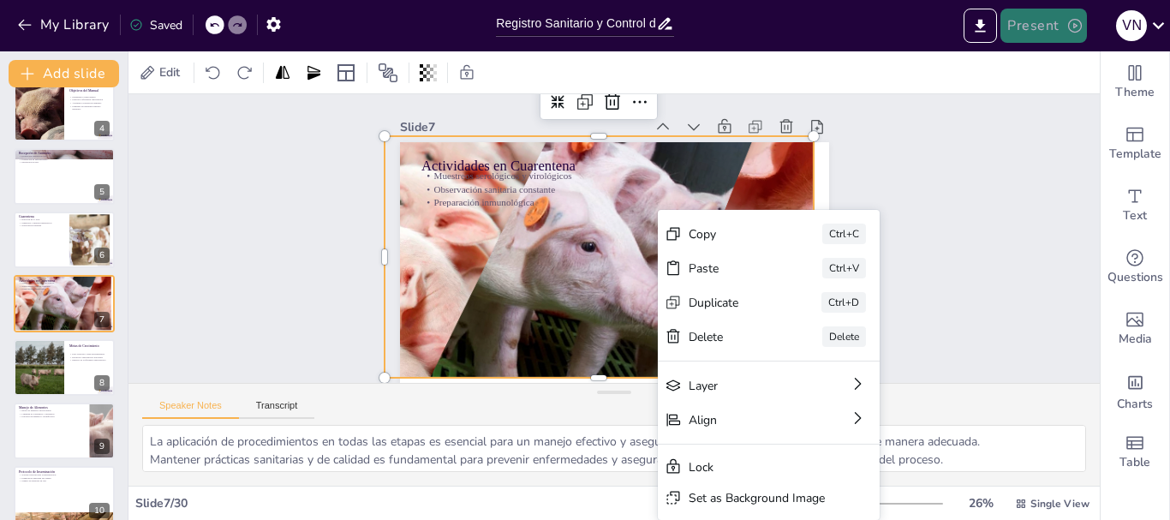
click at [1075, 21] on icon "button" at bounding box center [1074, 25] width 17 height 17
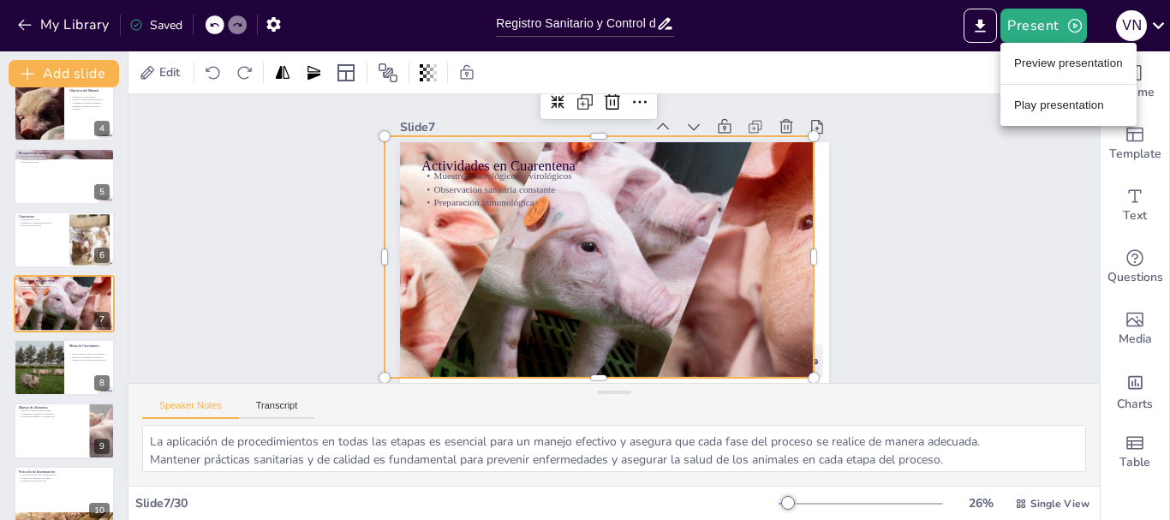
click at [1064, 74] on li "Preview presentation" at bounding box center [1068, 63] width 136 height 27
